Goal: Transaction & Acquisition: Book appointment/travel/reservation

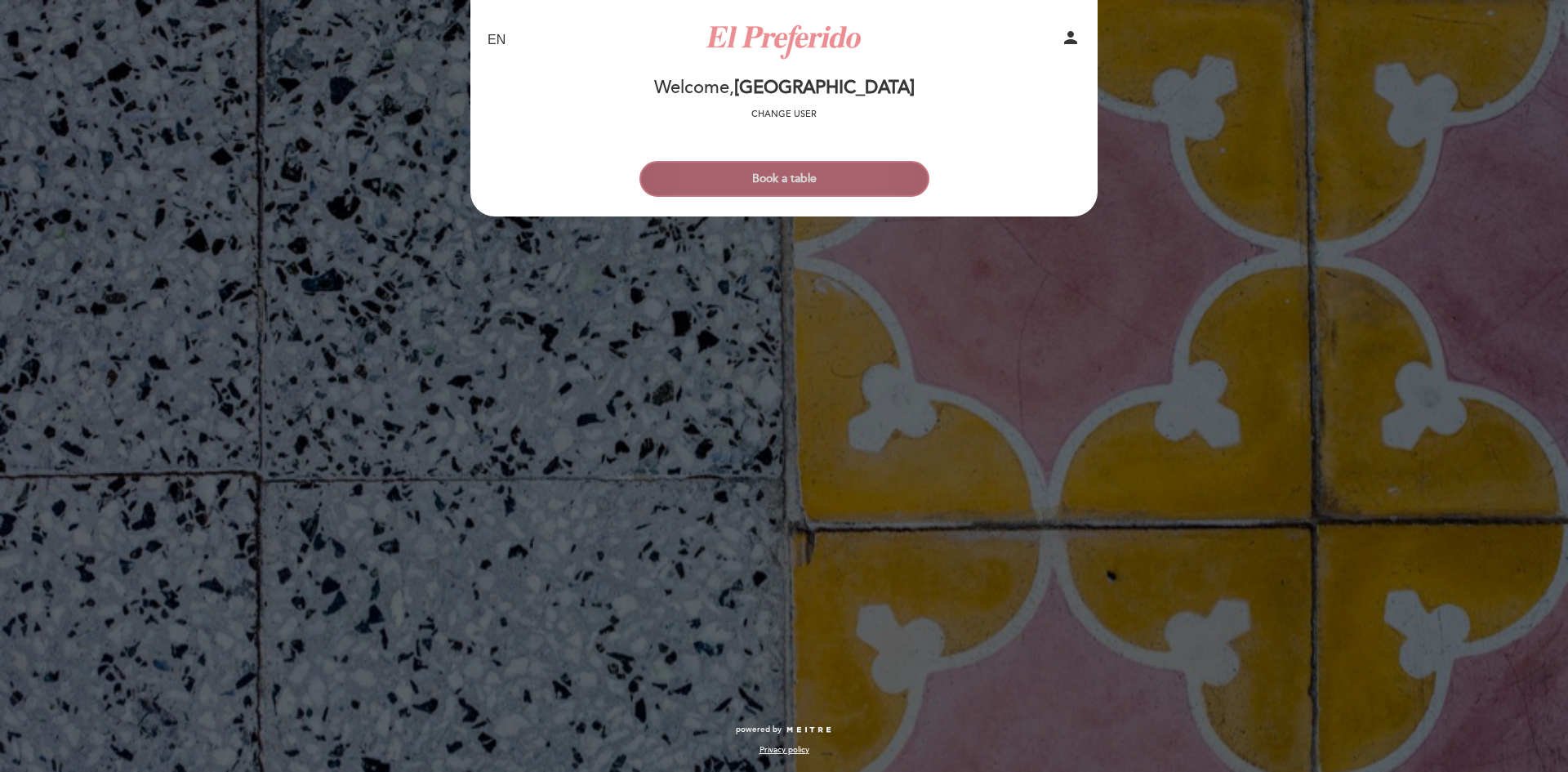
click at [803, 171] on button "Book a table" at bounding box center [784, 179] width 290 height 36
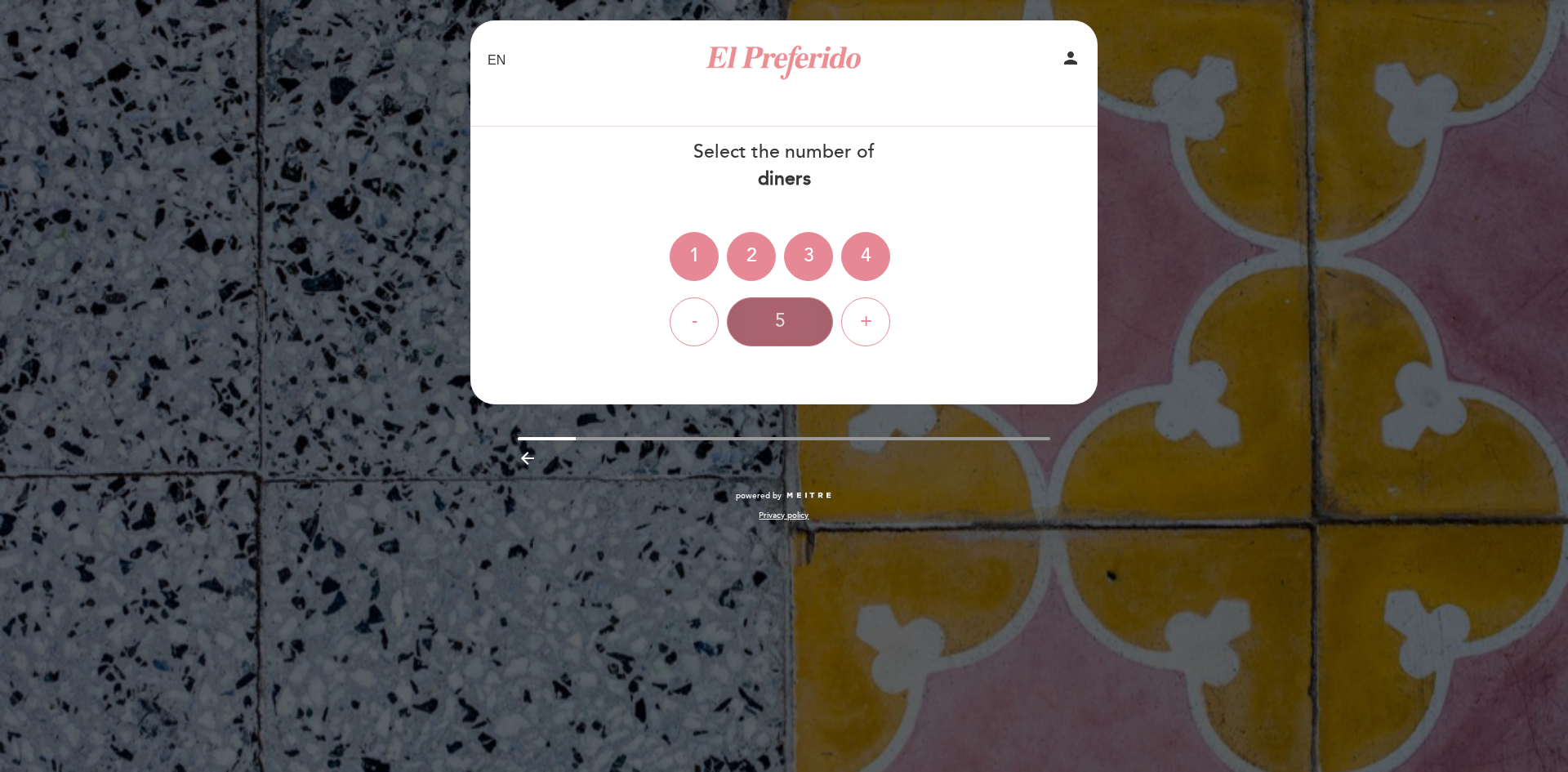
drag, startPoint x: 875, startPoint y: 305, endPoint x: 804, endPoint y: 315, distance: 71.7
click at [875, 305] on div "+" at bounding box center [865, 322] width 49 height 49
click at [786, 317] on div "6" at bounding box center [780, 322] width 106 height 49
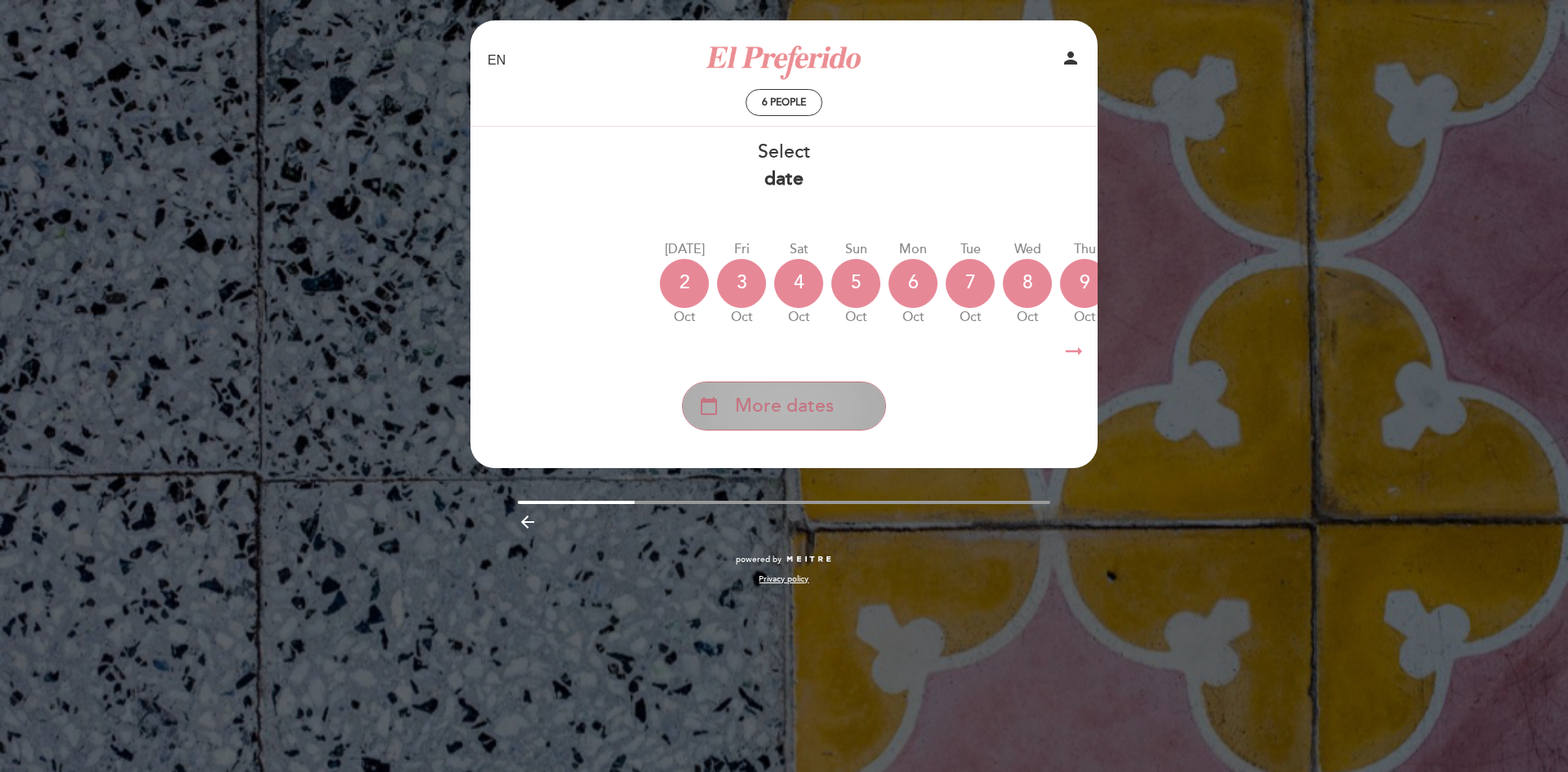
click at [840, 424] on div "calendar_today More dates" at bounding box center [783, 406] width 204 height 49
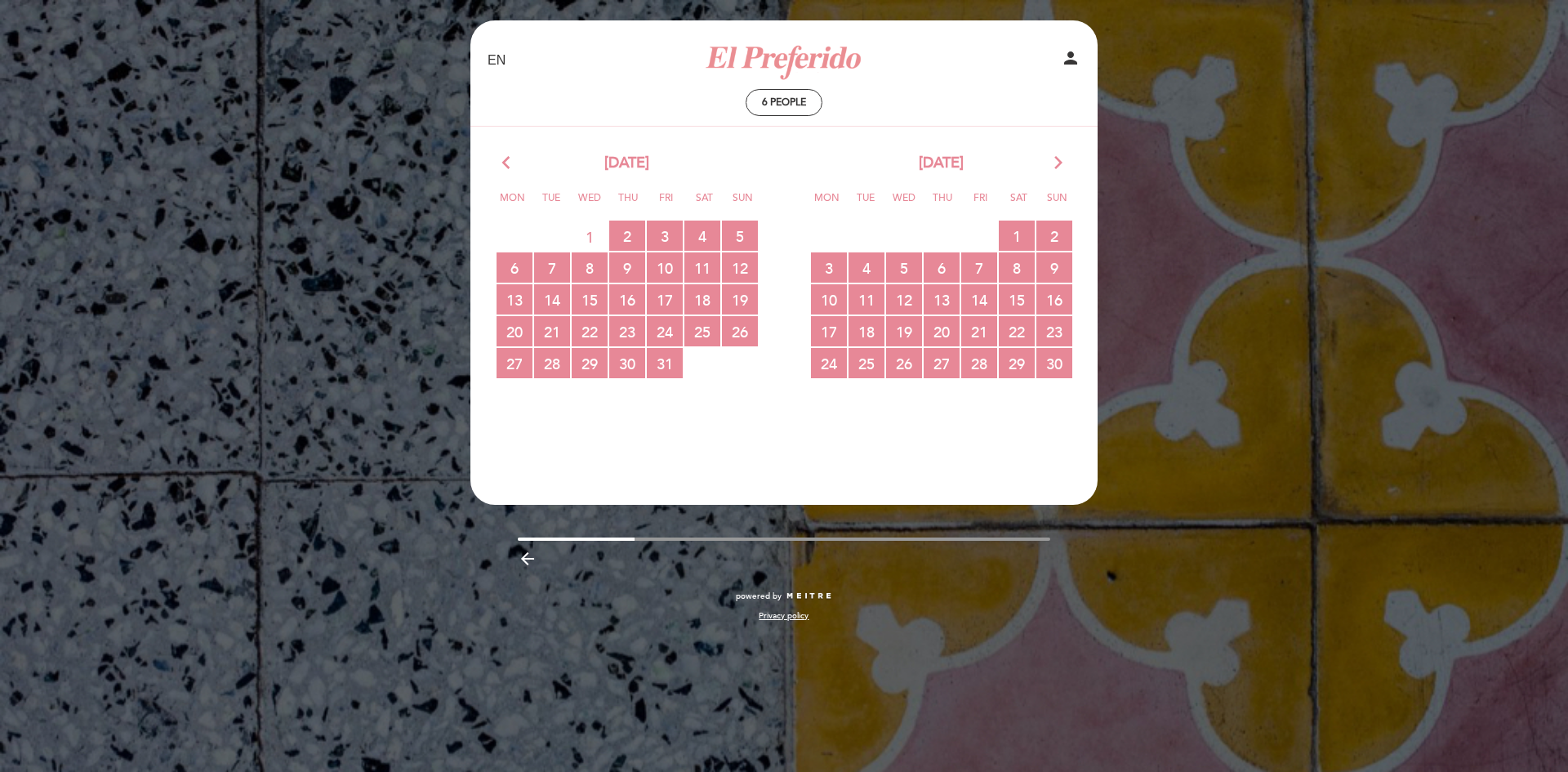
click at [1052, 164] on icon "arrow_forward_ios" at bounding box center [1058, 164] width 15 height 21
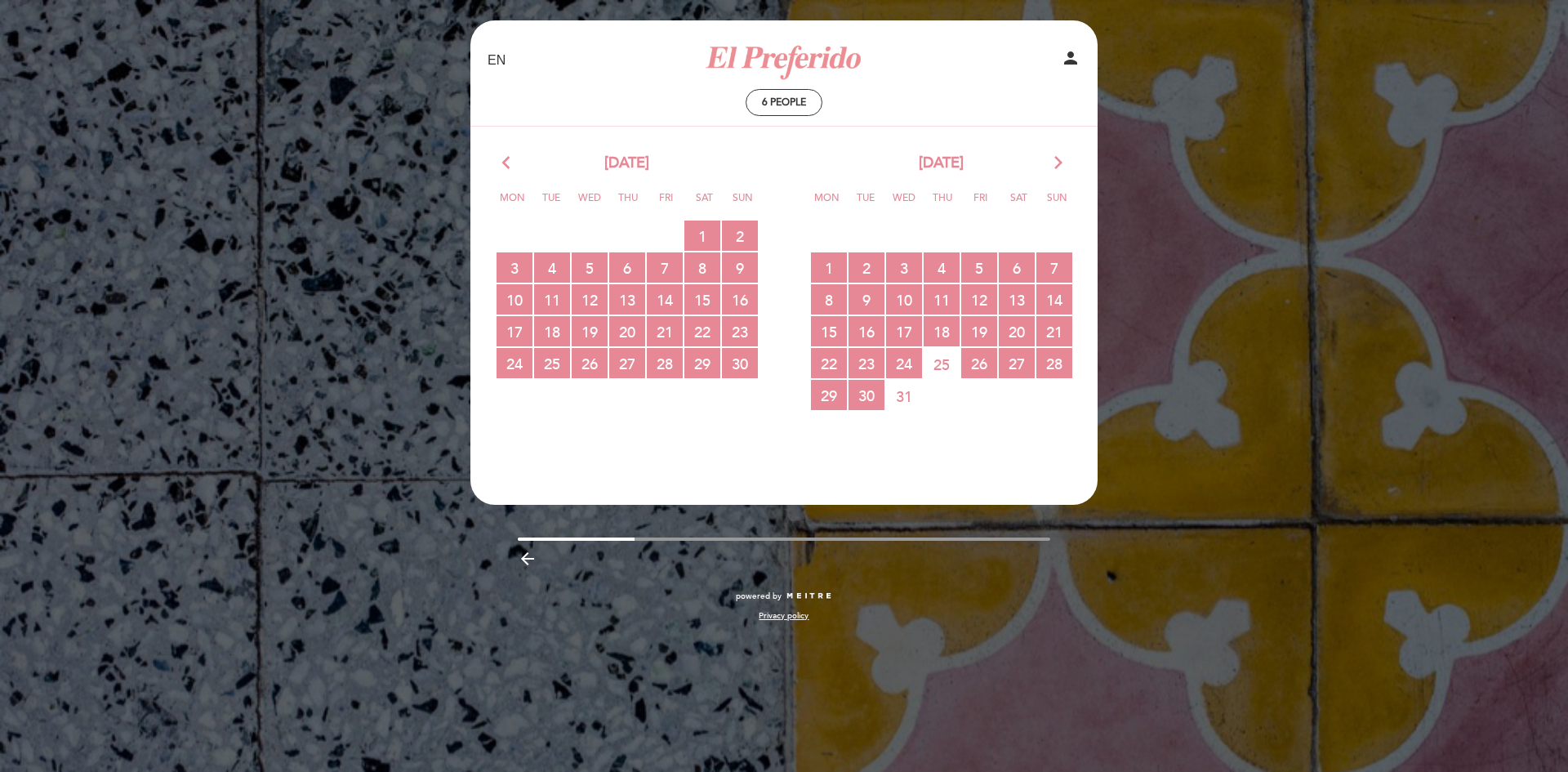
click at [1052, 164] on icon "arrow_forward_ios" at bounding box center [1058, 164] width 15 height 21
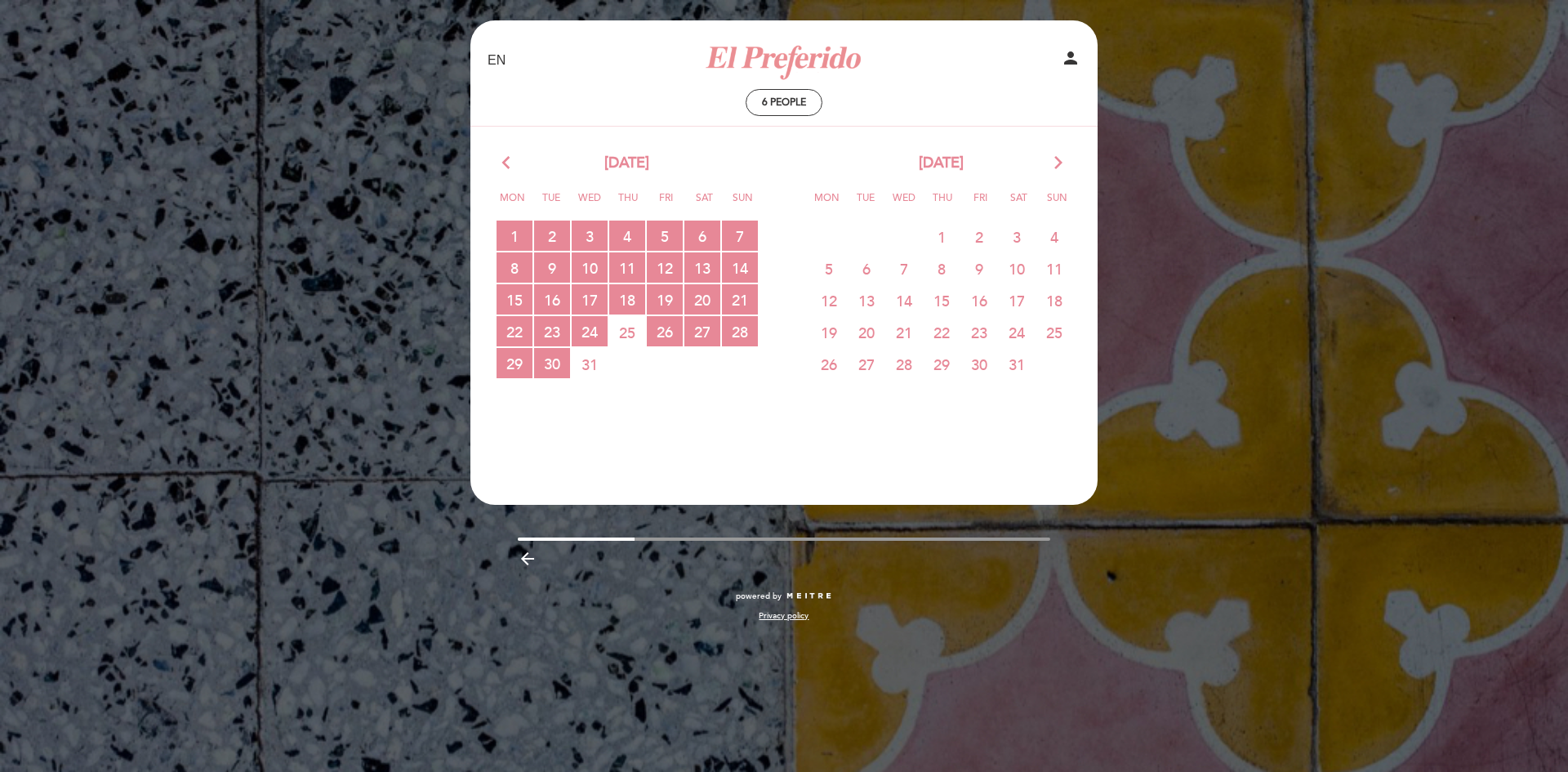
click at [511, 167] on icon "arrow_back_ios" at bounding box center [510, 164] width 15 height 21
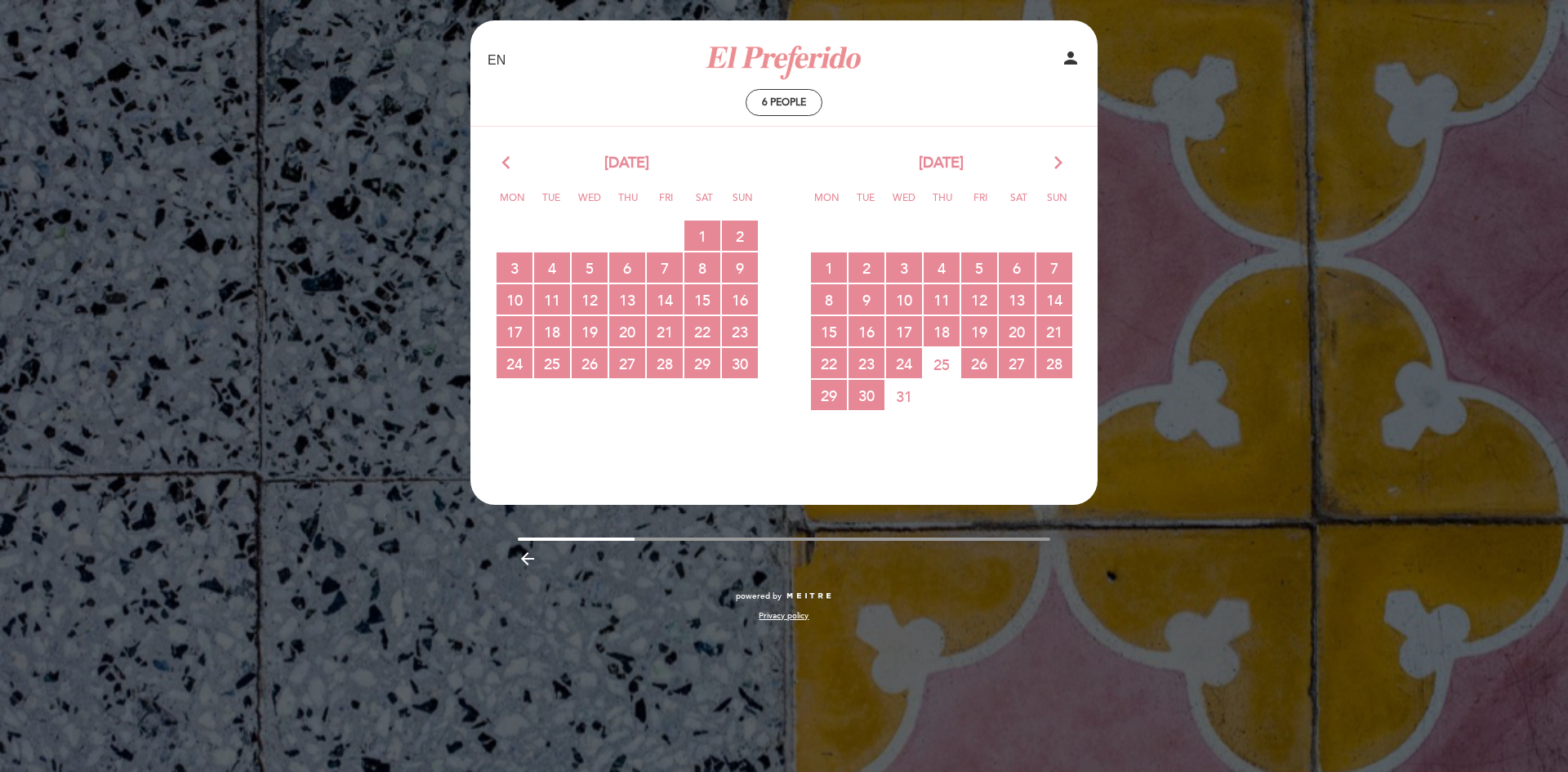
click at [511, 167] on icon "arrow_back_ios" at bounding box center [510, 164] width 15 height 21
